Goal: Task Accomplishment & Management: Manage account settings

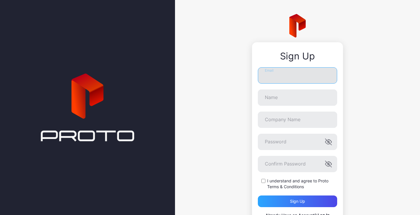
click at [270, 73] on input "Email" at bounding box center [297, 75] width 79 height 16
type input "**********"
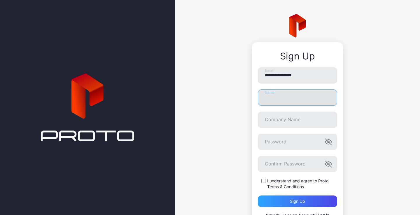
click at [277, 97] on input "Name" at bounding box center [297, 98] width 79 height 16
type input "**********"
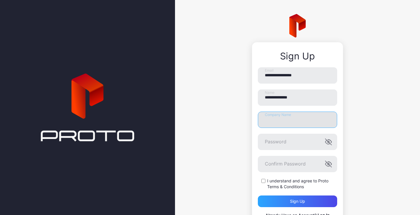
click at [280, 120] on input "Company Name" at bounding box center [297, 120] width 79 height 16
type input "***"
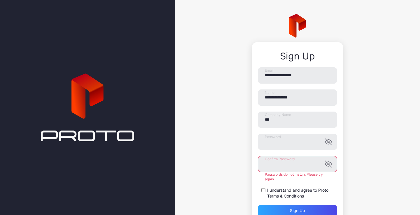
click at [367, 175] on div "**********" at bounding box center [297, 126] width 245 height 253
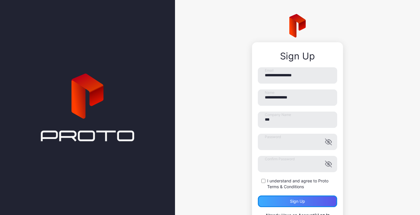
click at [273, 198] on div "Sign up" at bounding box center [297, 202] width 79 height 12
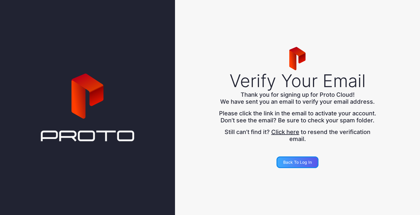
click at [290, 168] on div "Back to Log in" at bounding box center [297, 163] width 42 height 12
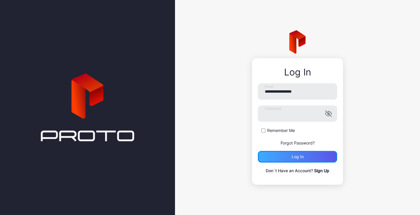
click at [287, 159] on div "Log in" at bounding box center [297, 157] width 79 height 12
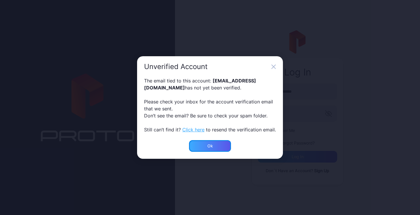
click at [208, 144] on div "Ok" at bounding box center [210, 146] width 6 height 5
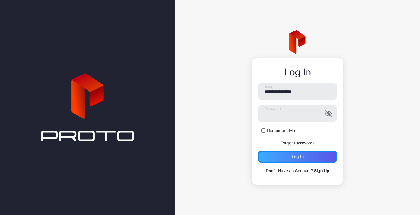
click at [294, 157] on div "Log in" at bounding box center [298, 157] width 12 height 5
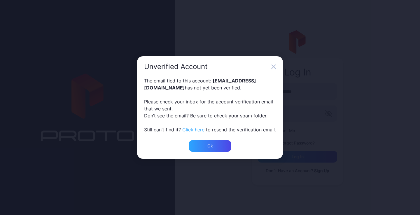
click at [194, 129] on button "Click here" at bounding box center [193, 129] width 22 height 7
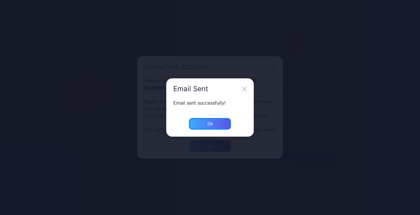
click at [209, 127] on div "Ok" at bounding box center [210, 124] width 42 height 12
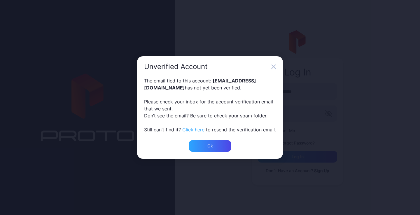
click at [274, 66] on icon "button" at bounding box center [273, 66] width 5 height 5
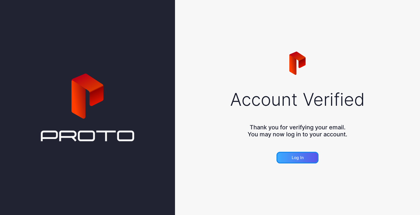
click at [297, 157] on div "Log in" at bounding box center [298, 157] width 12 height 5
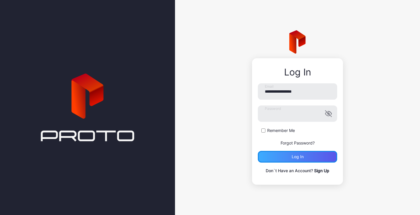
click at [298, 154] on div "Log in" at bounding box center [297, 157] width 79 height 12
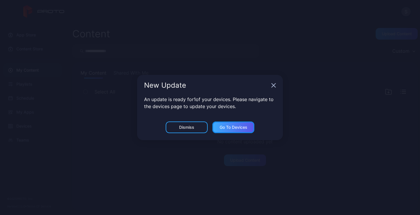
click at [241, 125] on div "Go to devices" at bounding box center [234, 127] width 28 height 5
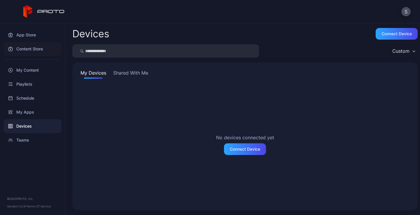
click at [41, 44] on div "Content Store" at bounding box center [32, 49] width 58 height 14
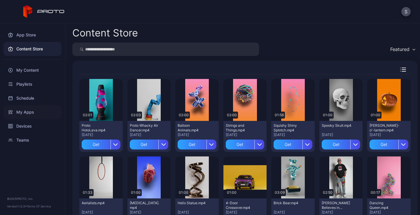
click at [20, 112] on div "My Apps" at bounding box center [32, 112] width 58 height 14
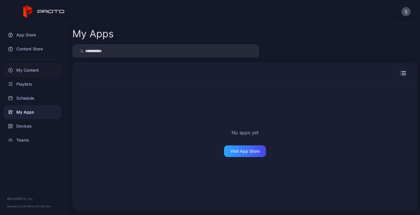
click at [25, 73] on div "My Content" at bounding box center [32, 70] width 58 height 14
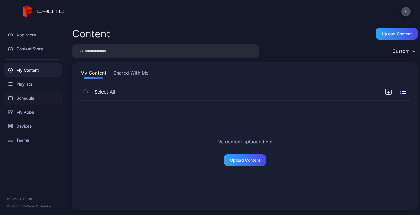
click at [21, 101] on div "Schedule" at bounding box center [32, 98] width 58 height 14
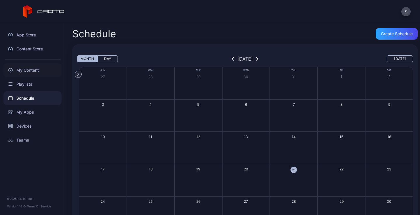
click at [23, 73] on div "My Content" at bounding box center [32, 70] width 58 height 14
